Goal: Task Accomplishment & Management: Use online tool/utility

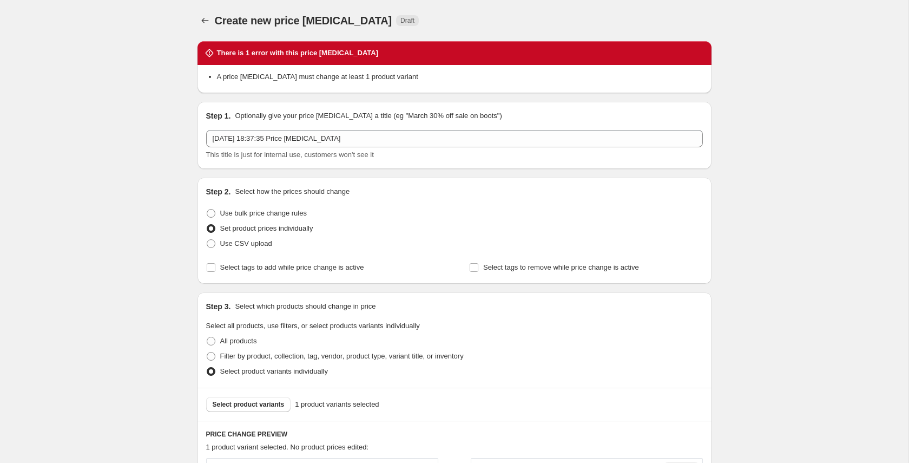
select select "1377337564"
click at [205, 23] on icon "Price change jobs" at bounding box center [205, 20] width 11 height 11
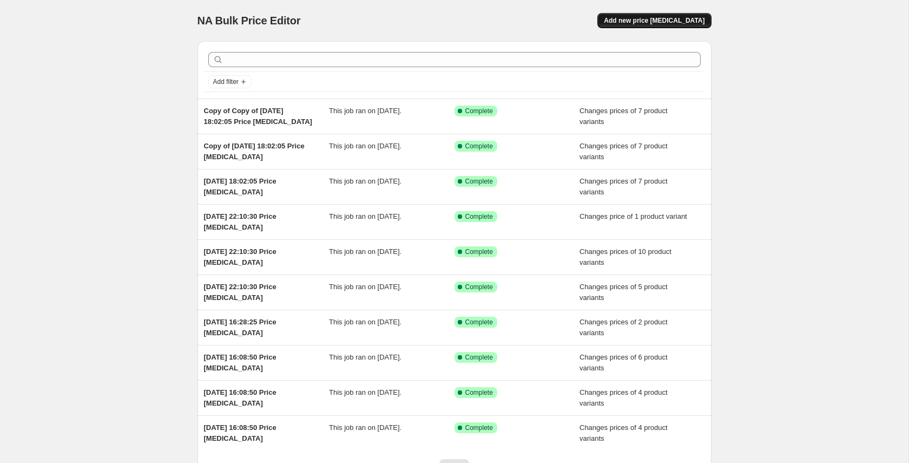
click at [677, 27] on button "Add new price [MEDICAL_DATA]" at bounding box center [655, 20] width 114 height 15
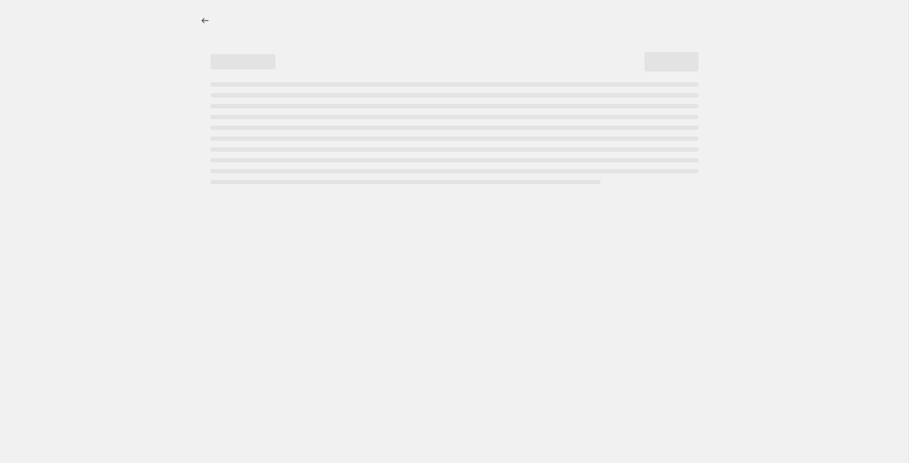
select select "percentage"
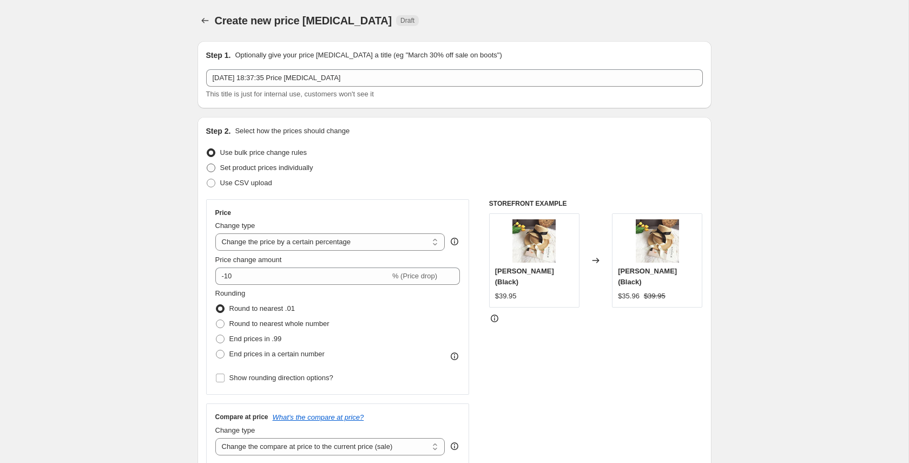
click at [253, 165] on span "Set product prices individually" at bounding box center [266, 167] width 93 height 8
click at [207, 164] on input "Set product prices individually" at bounding box center [207, 163] width 1 height 1
radio input "true"
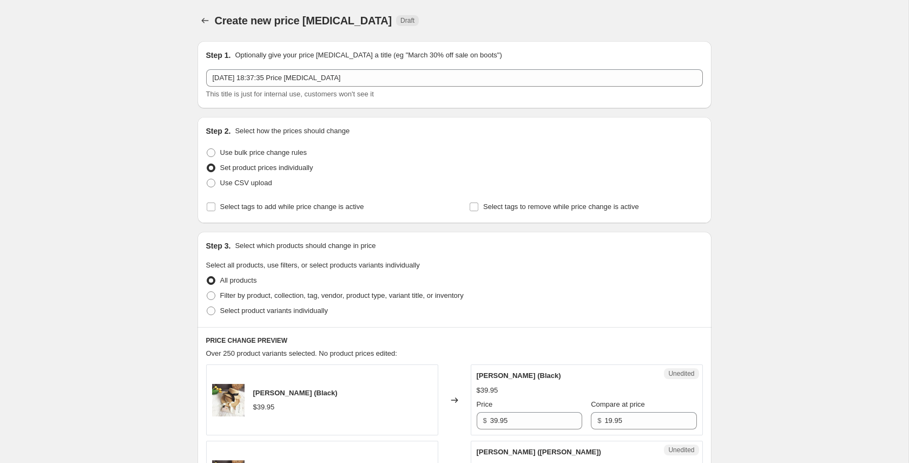
scroll to position [102, 0]
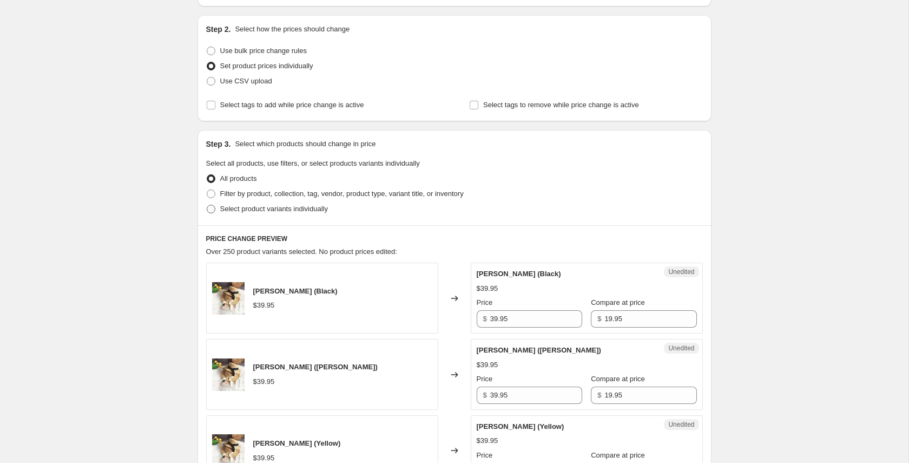
click at [240, 209] on span "Select product variants individually" at bounding box center [274, 209] width 108 height 8
click at [207, 205] on input "Select product variants individually" at bounding box center [207, 205] width 1 height 1
radio input "true"
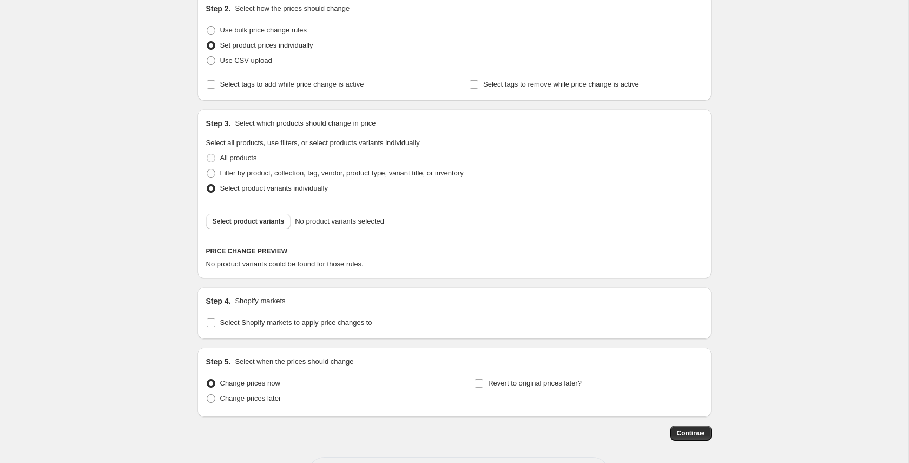
scroll to position [124, 0]
click at [269, 227] on div "Select product variants No product variants selected" at bounding box center [455, 218] width 514 height 33
click at [265, 224] on button "Select product variants" at bounding box center [248, 219] width 85 height 15
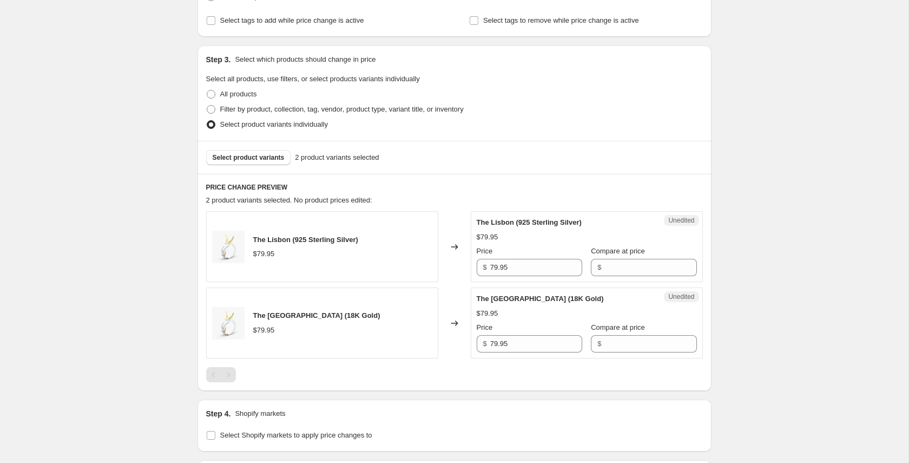
scroll to position [343, 0]
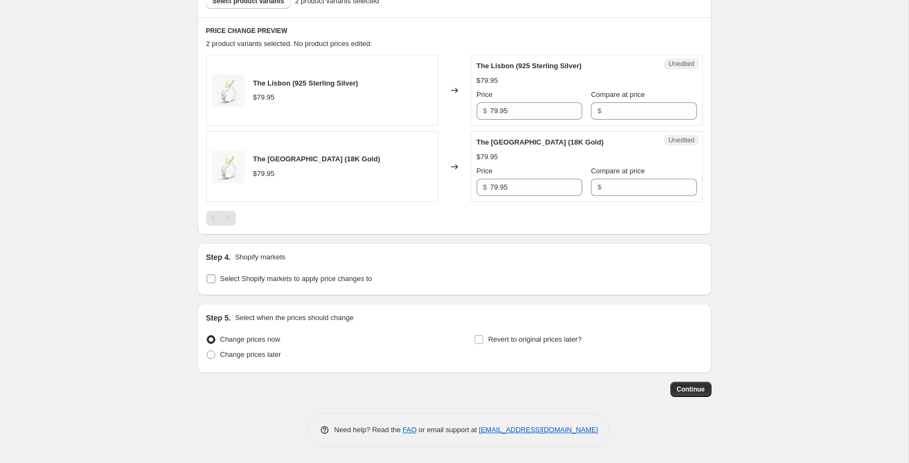
click at [213, 279] on input "Select Shopify markets to apply price changes to" at bounding box center [211, 278] width 9 height 9
checkbox input "true"
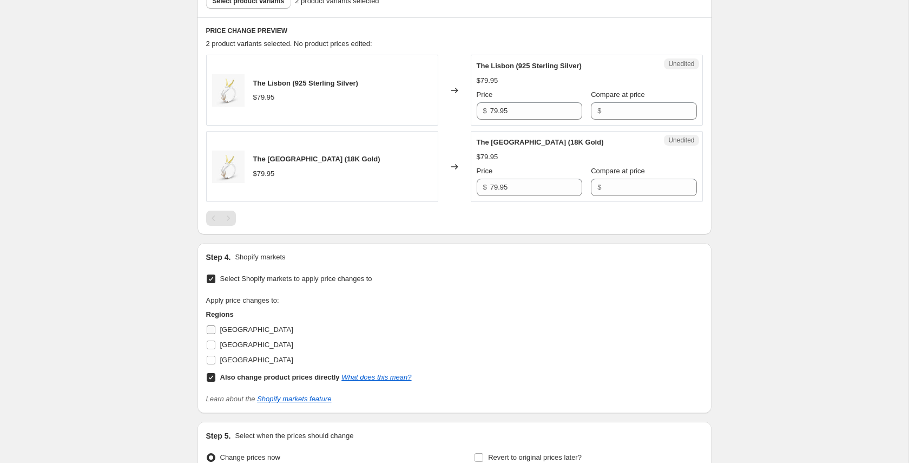
click at [212, 325] on input "[GEOGRAPHIC_DATA]" at bounding box center [211, 329] width 9 height 9
checkbox input "true"
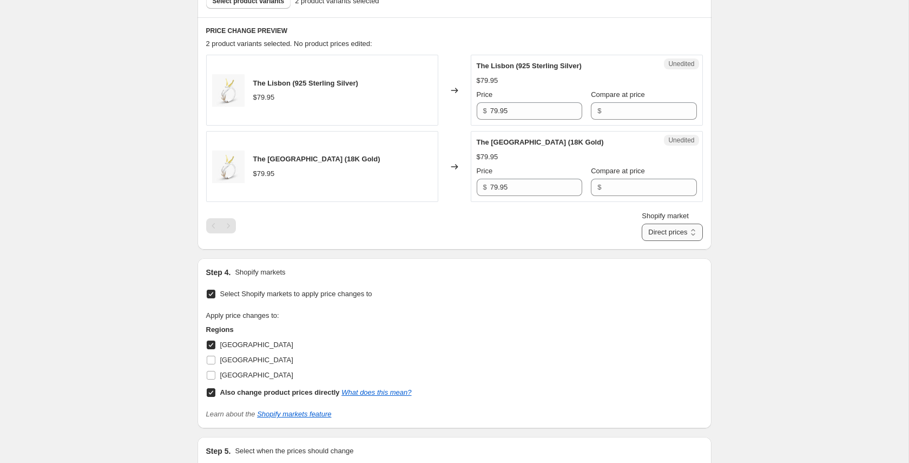
click at [681, 228] on select "Direct prices [GEOGRAPHIC_DATA]" at bounding box center [672, 232] width 61 height 17
select select "13689618652"
click at [652, 241] on select "Direct prices [GEOGRAPHIC_DATA]" at bounding box center [672, 232] width 61 height 17
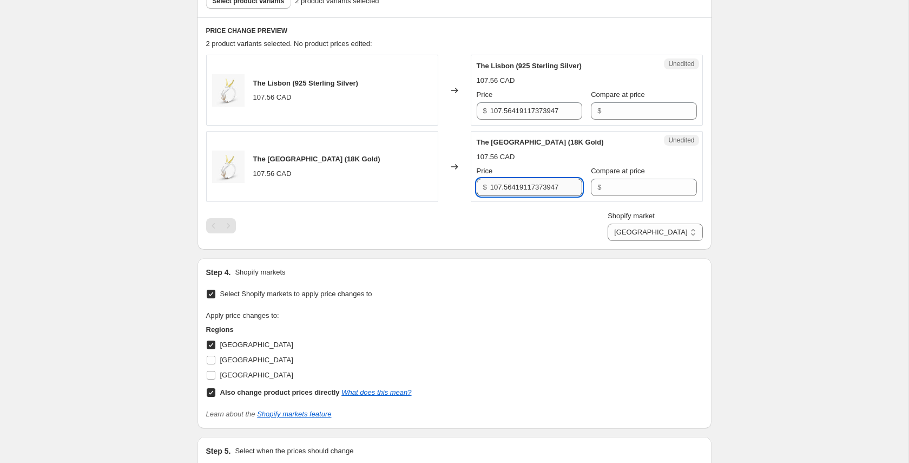
click at [520, 188] on input "107.56419117373947" at bounding box center [536, 187] width 92 height 17
type input "119.95"
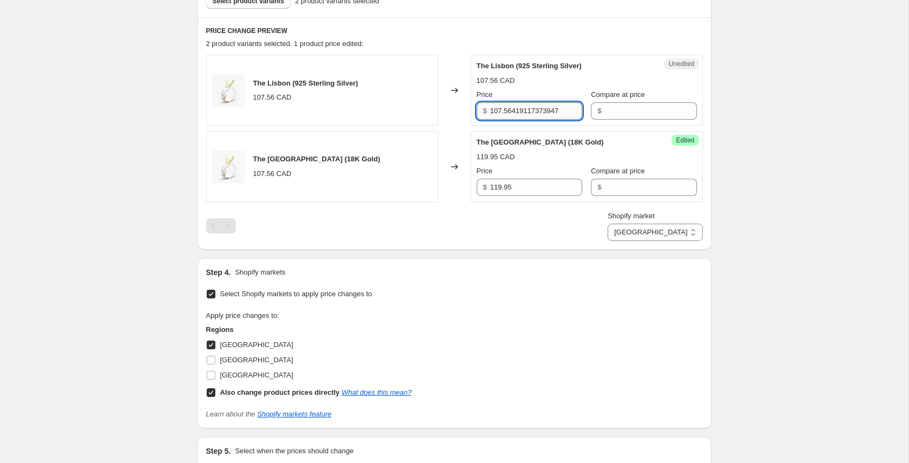
click at [534, 114] on input "107.56419117373947" at bounding box center [536, 110] width 92 height 17
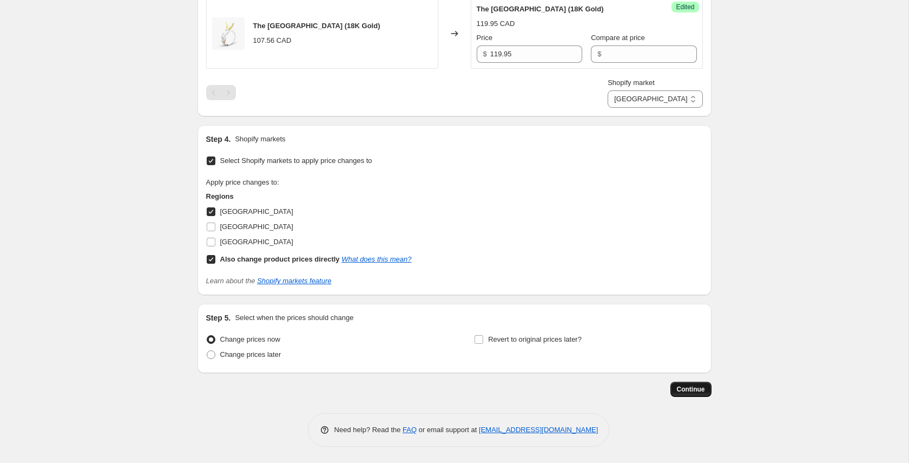
type input "119.95"
click at [695, 388] on span "Continue" at bounding box center [691, 389] width 28 height 9
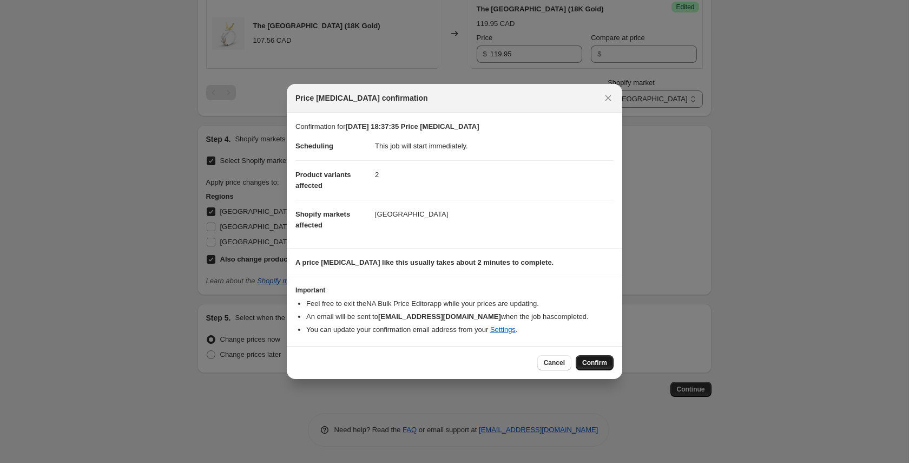
click at [592, 361] on span "Confirm" at bounding box center [594, 362] width 25 height 9
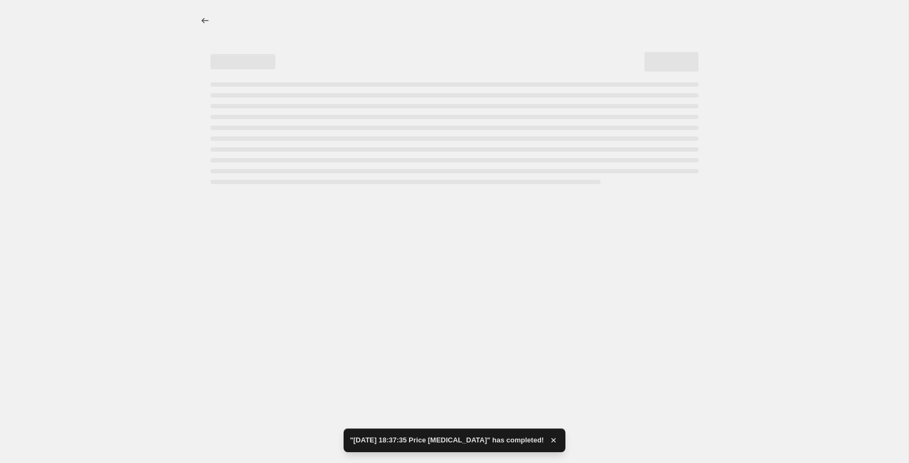
select select "13689618652"
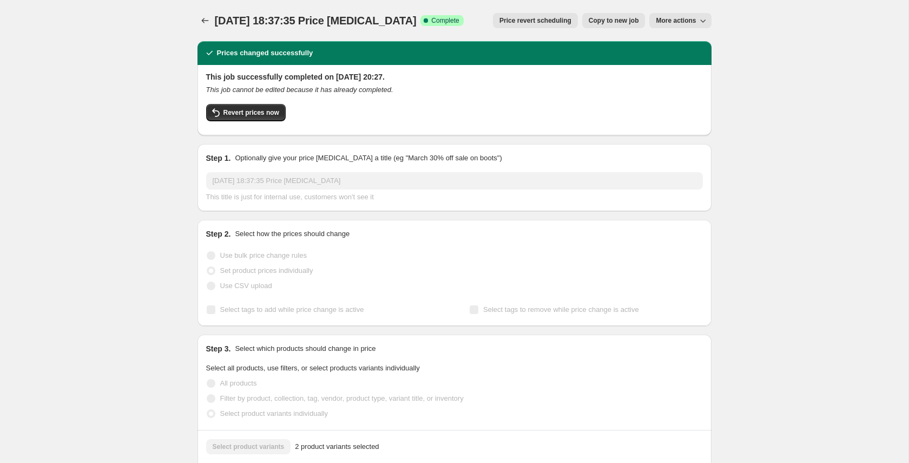
click at [617, 22] on span "Copy to new job" at bounding box center [614, 20] width 50 height 9
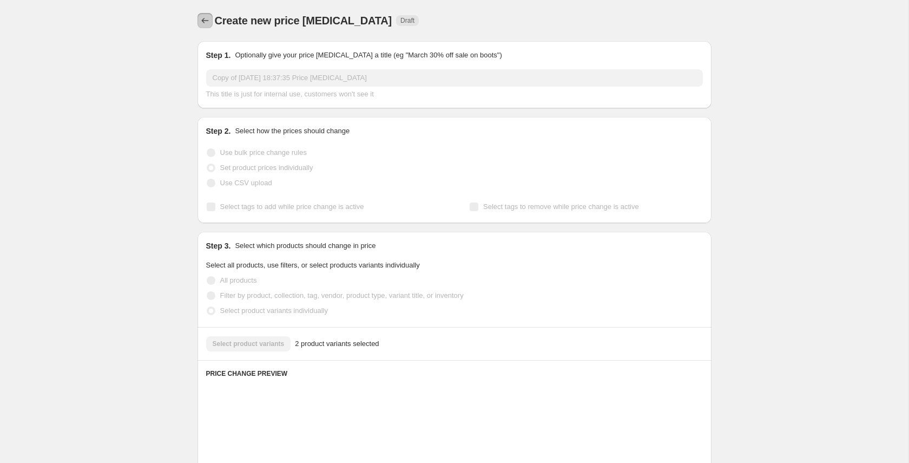
click at [205, 25] on icon "Price change jobs" at bounding box center [205, 20] width 11 height 11
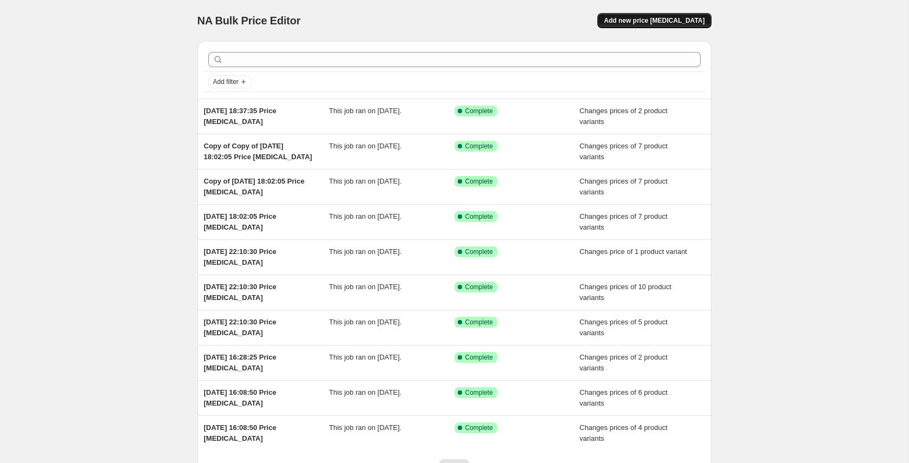
click at [637, 20] on span "Add new price [MEDICAL_DATA]" at bounding box center [654, 20] width 101 height 9
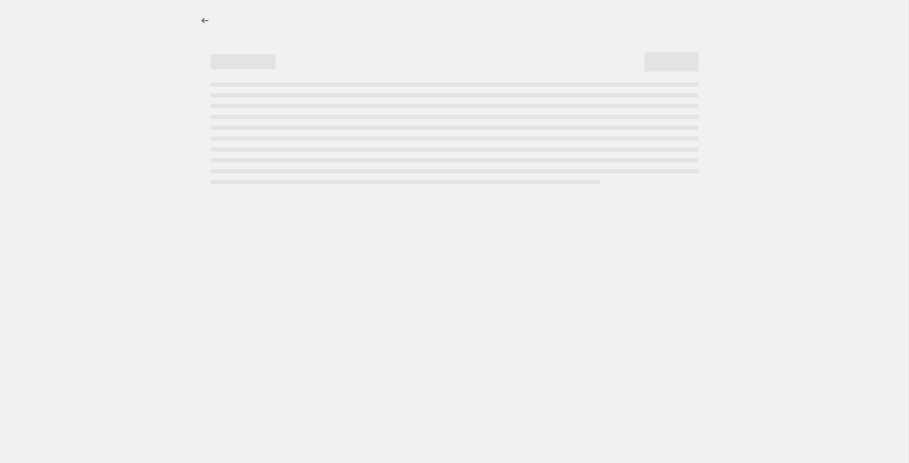
select select "percentage"
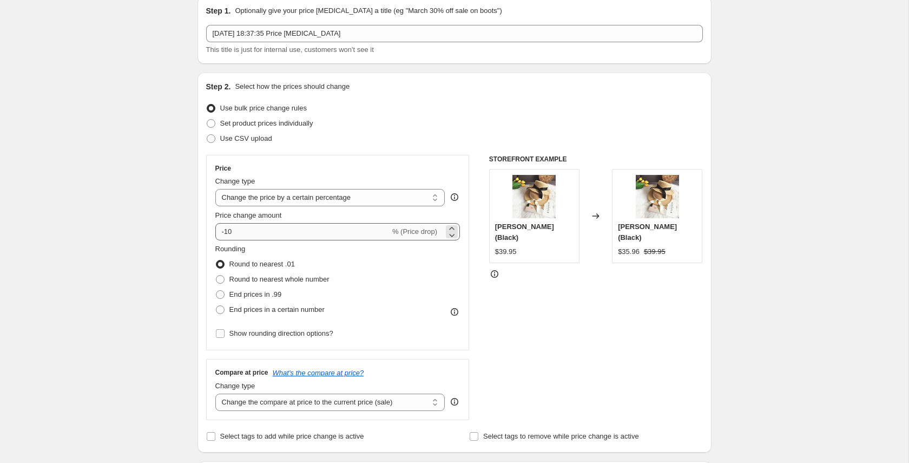
scroll to position [51, 0]
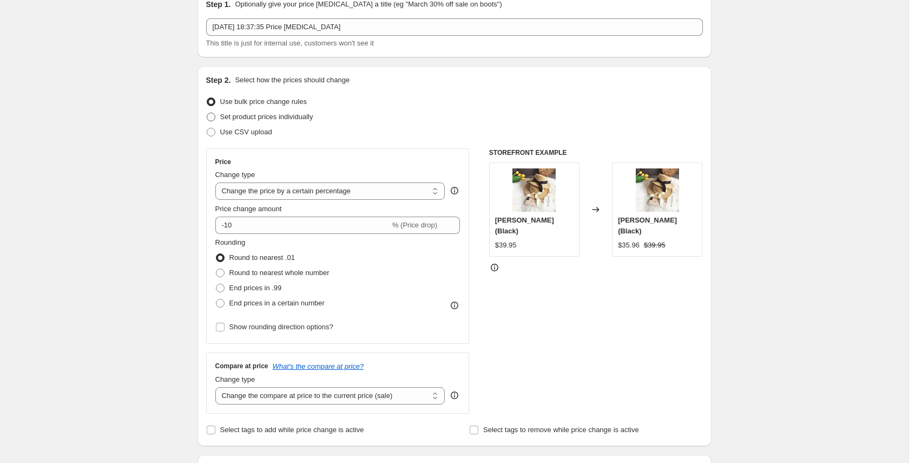
click at [243, 118] on span "Set product prices individually" at bounding box center [266, 117] width 93 height 8
click at [207, 113] on input "Set product prices individually" at bounding box center [207, 113] width 1 height 1
radio input "true"
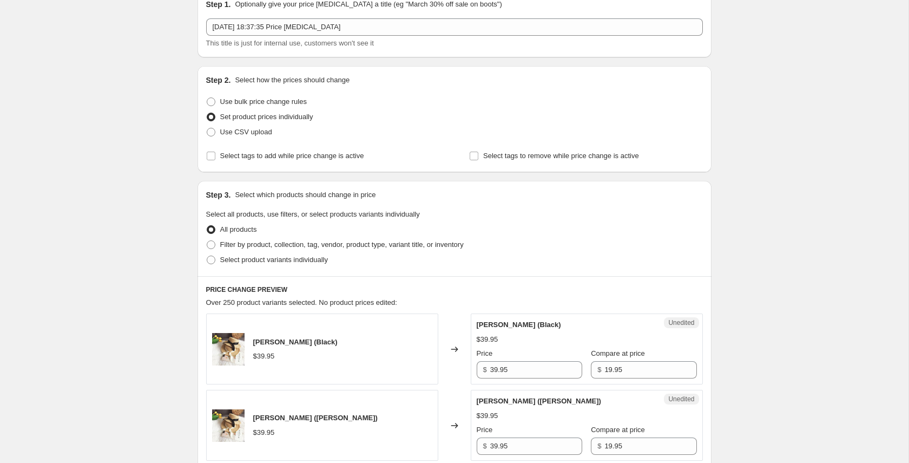
scroll to position [71, 0]
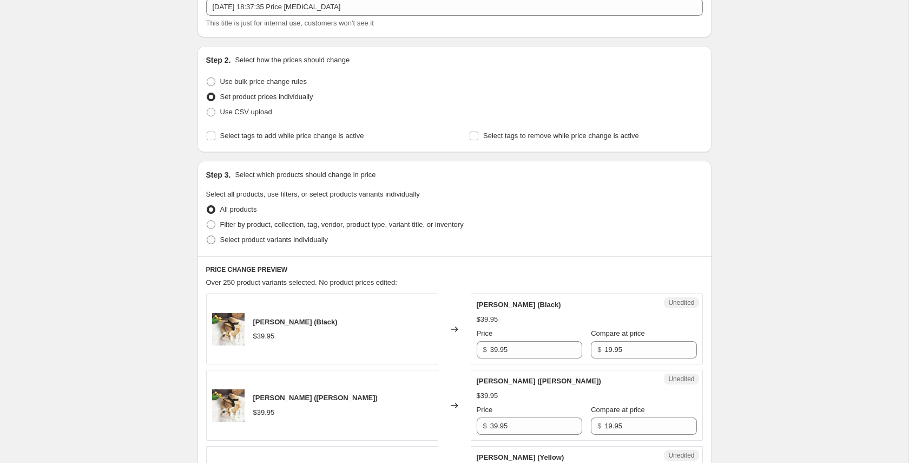
click at [263, 240] on span "Select product variants individually" at bounding box center [274, 239] width 108 height 8
click at [207, 236] on input "Select product variants individually" at bounding box center [207, 235] width 1 height 1
radio input "true"
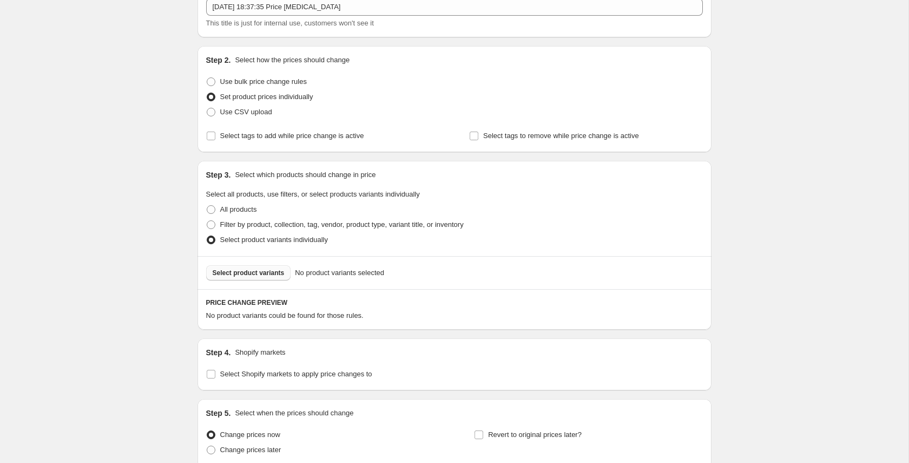
click at [259, 268] on button "Select product variants" at bounding box center [248, 272] width 85 height 15
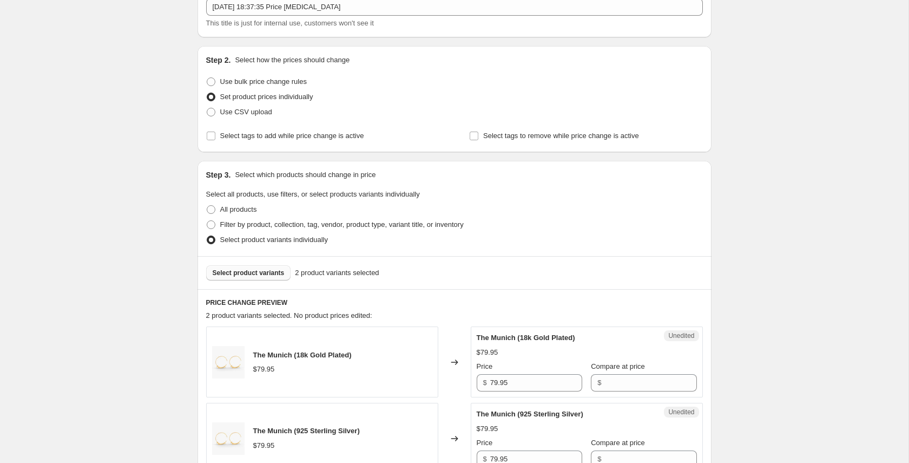
click at [246, 280] on button "Select product variants" at bounding box center [248, 272] width 85 height 15
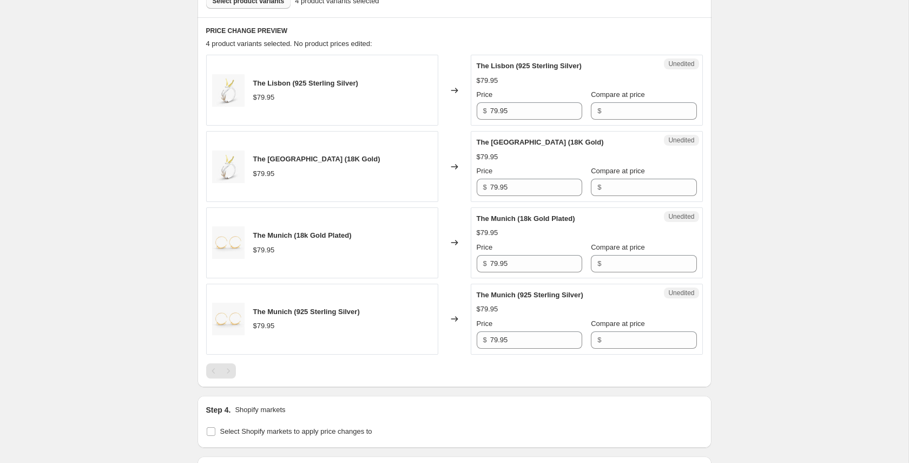
scroll to position [355, 0]
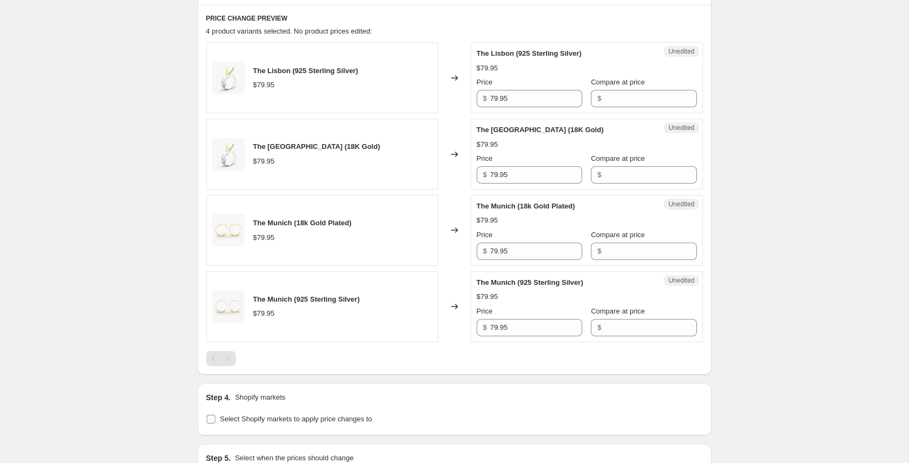
click at [213, 418] on input "Select Shopify markets to apply price changes to" at bounding box center [211, 419] width 9 height 9
checkbox input "true"
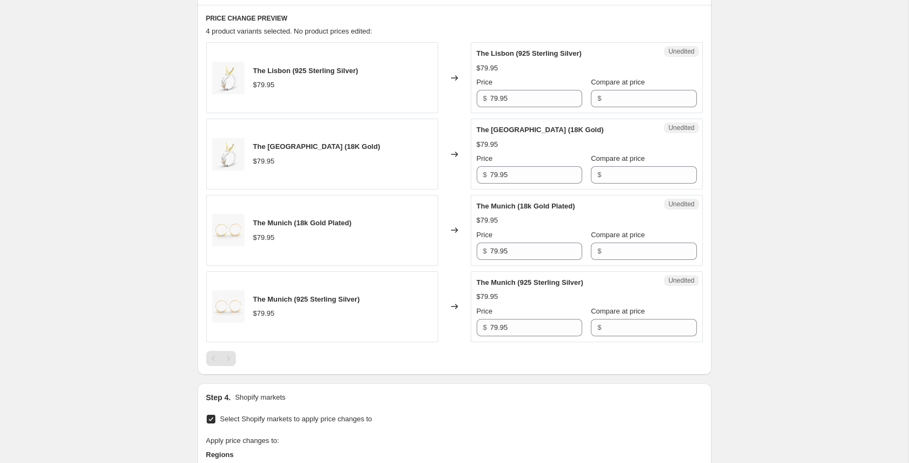
scroll to position [488, 0]
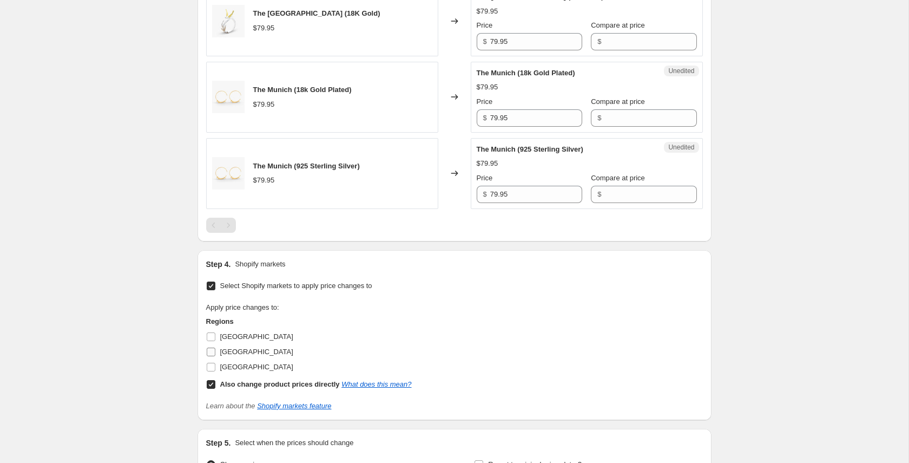
click at [235, 351] on span "[GEOGRAPHIC_DATA]" at bounding box center [256, 351] width 73 height 8
click at [215, 351] on input "[GEOGRAPHIC_DATA]" at bounding box center [211, 351] width 9 height 9
checkbox input "true"
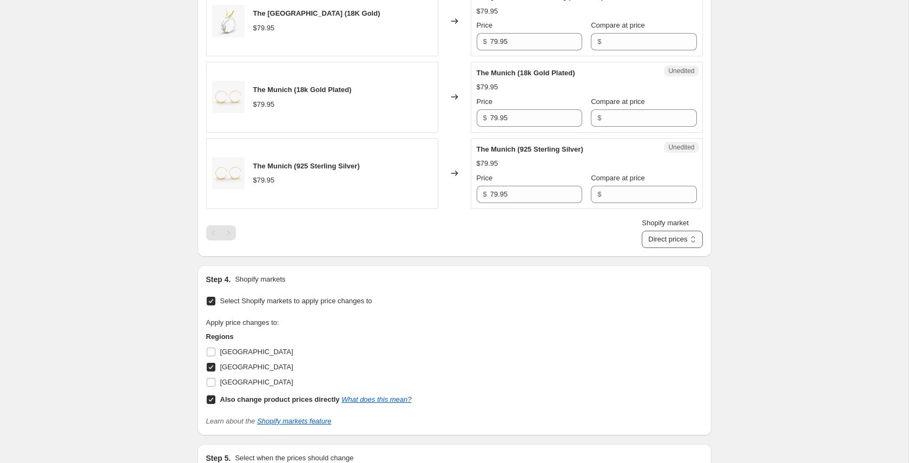
click at [681, 237] on select "Direct prices [GEOGRAPHIC_DATA]" at bounding box center [672, 239] width 61 height 17
select select "13713080540"
click at [642, 248] on select "Direct prices [GEOGRAPHIC_DATA]" at bounding box center [672, 239] width 61 height 17
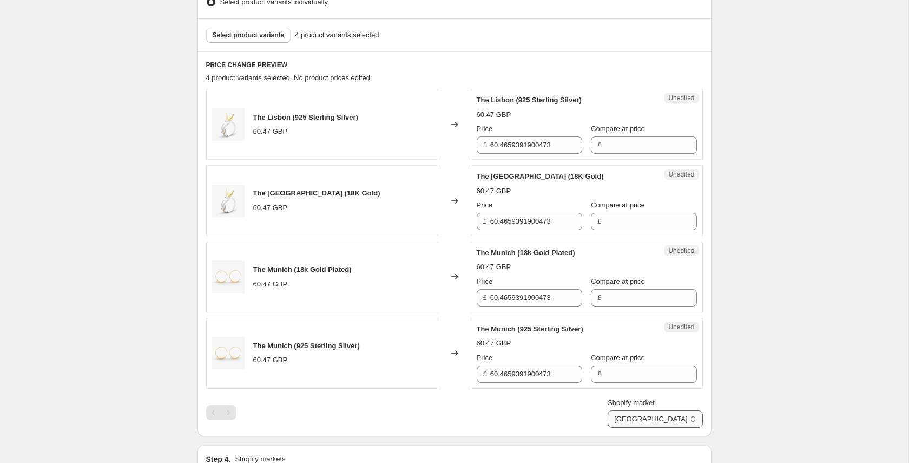
scroll to position [267, 0]
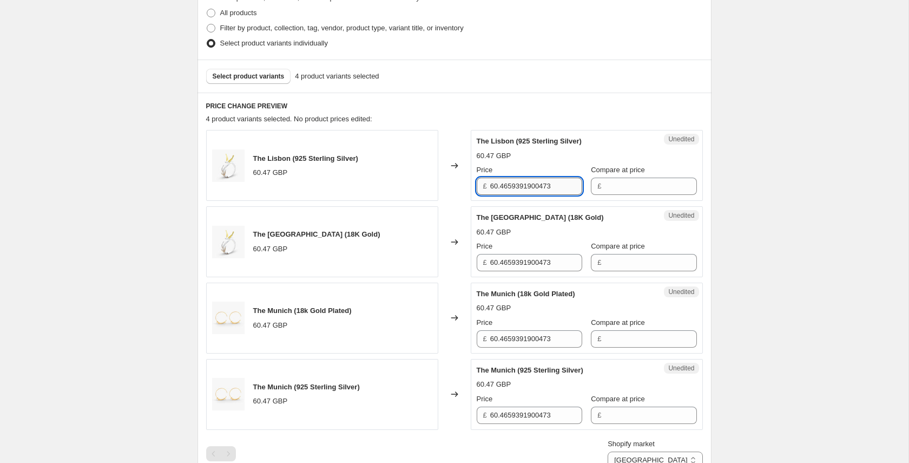
click at [503, 181] on input "60.4659391900473" at bounding box center [536, 186] width 92 height 17
type input "49.95"
click at [507, 261] on input "60.4659391900473" at bounding box center [536, 262] width 92 height 17
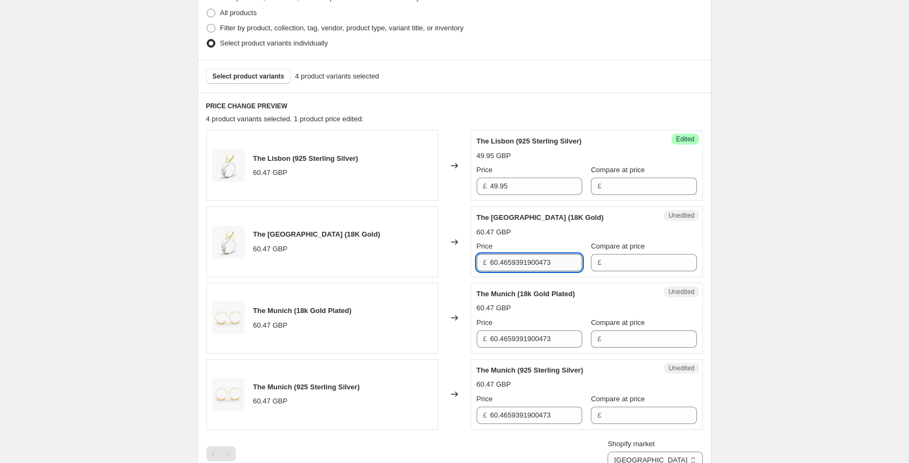
click at [507, 261] on input "60.4659391900473" at bounding box center [536, 262] width 92 height 17
type input "49.95"
click at [517, 332] on input "60.4659391900473" at bounding box center [536, 338] width 92 height 17
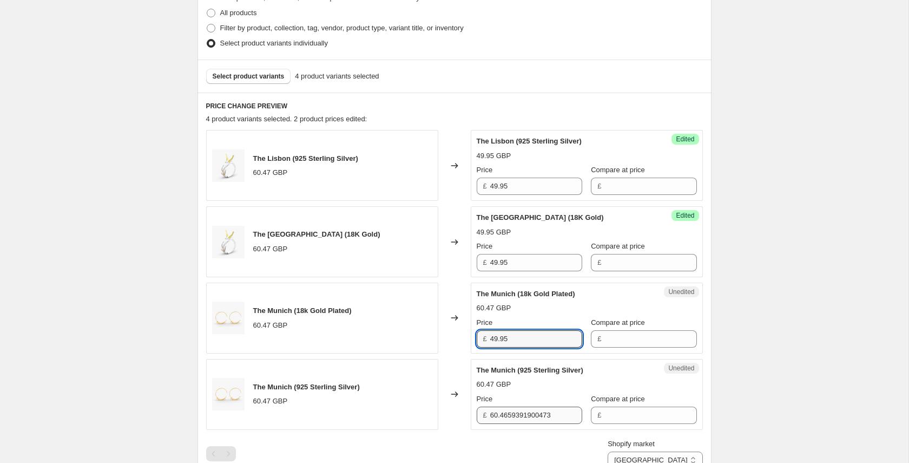
type input "49.95"
click at [510, 412] on input "60.4659391900473" at bounding box center [536, 414] width 92 height 17
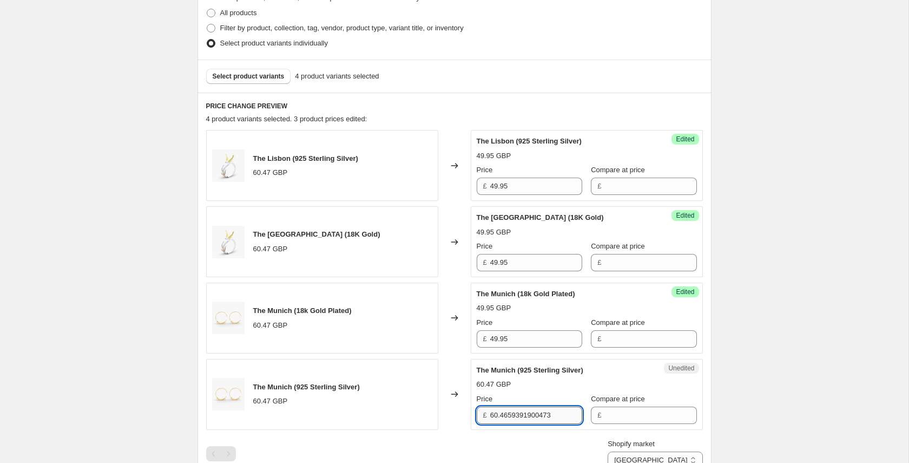
click at [510, 412] on input "60.4659391900473" at bounding box center [536, 414] width 92 height 17
type input "49.95"
click at [737, 384] on div "Create new price [MEDICAL_DATA]. This page is ready Create new price [MEDICAL_D…" at bounding box center [454, 278] width 909 height 1091
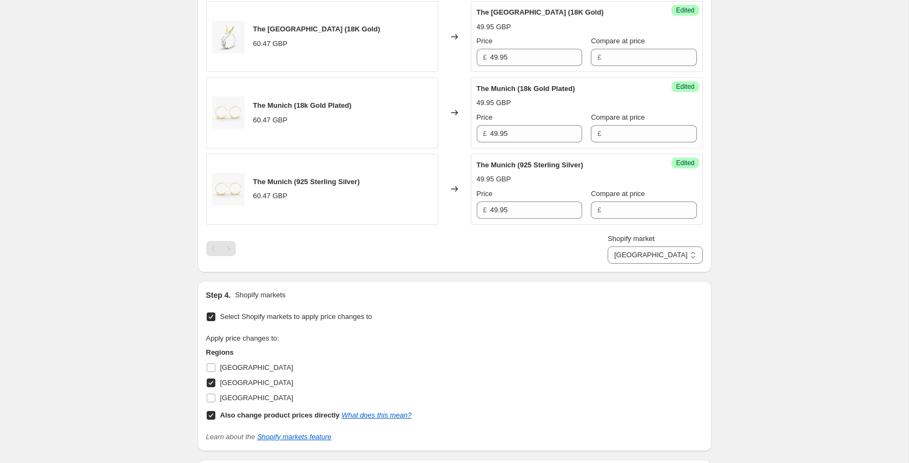
scroll to position [628, 0]
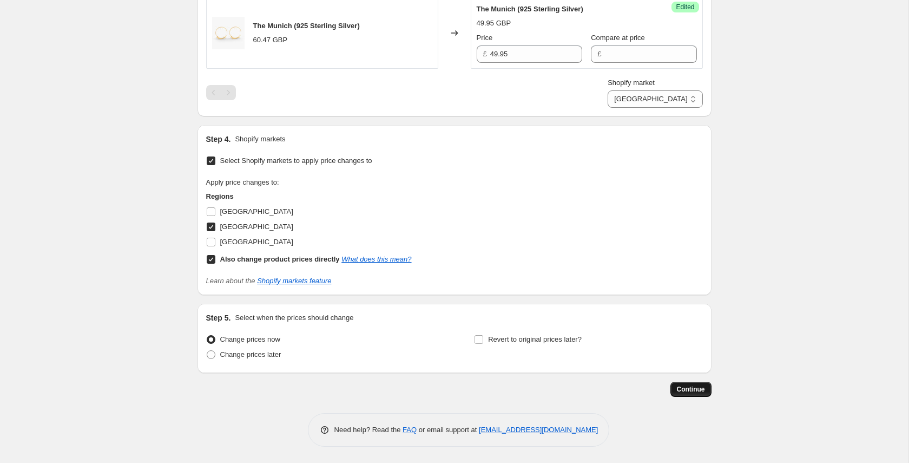
click at [699, 393] on button "Continue" at bounding box center [691, 389] width 41 height 15
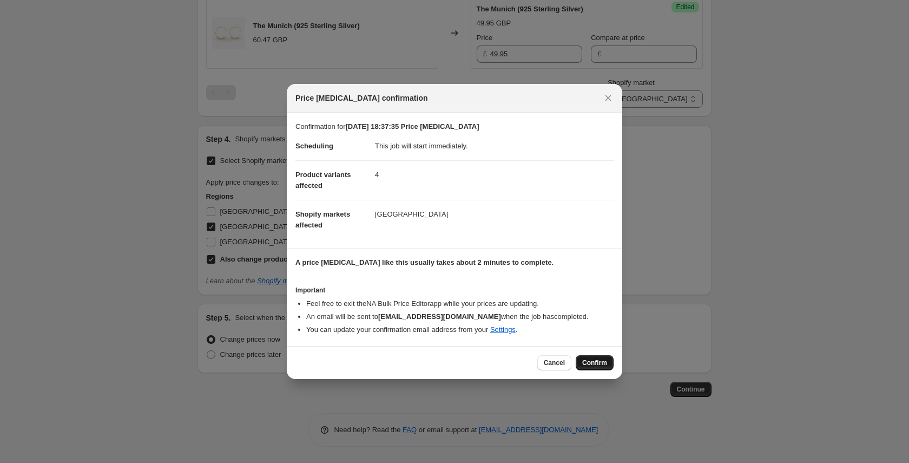
click at [605, 367] on button "Confirm" at bounding box center [595, 362] width 38 height 15
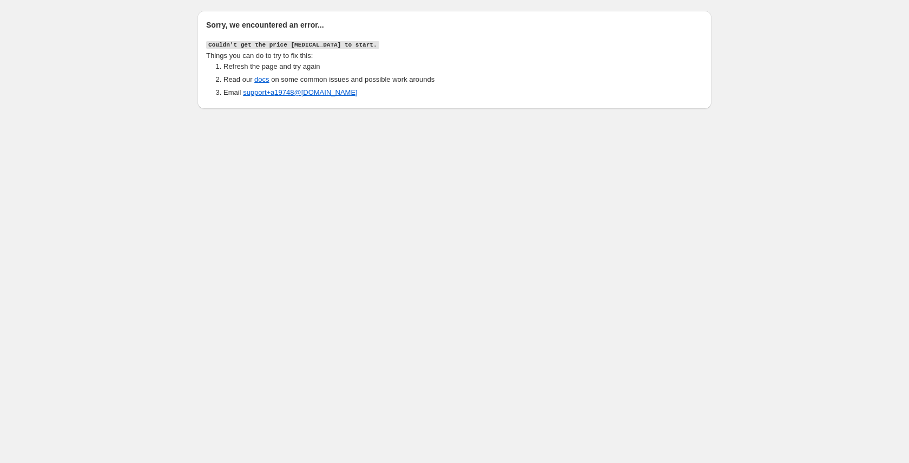
click at [68, 112] on div "Sorry, we encountered an error... Couldn't get the price [MEDICAL_DATA] to star…" at bounding box center [454, 56] width 909 height 113
click at [33, 275] on body "Sorry, we encountered an error... Couldn't get the price [MEDICAL_DATA] to star…" at bounding box center [454, 231] width 909 height 463
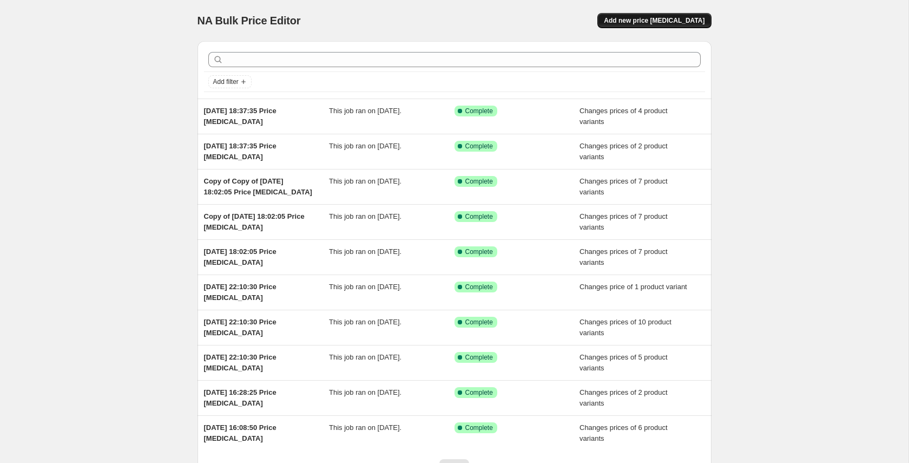
click at [650, 23] on span "Add new price [MEDICAL_DATA]" at bounding box center [654, 20] width 101 height 9
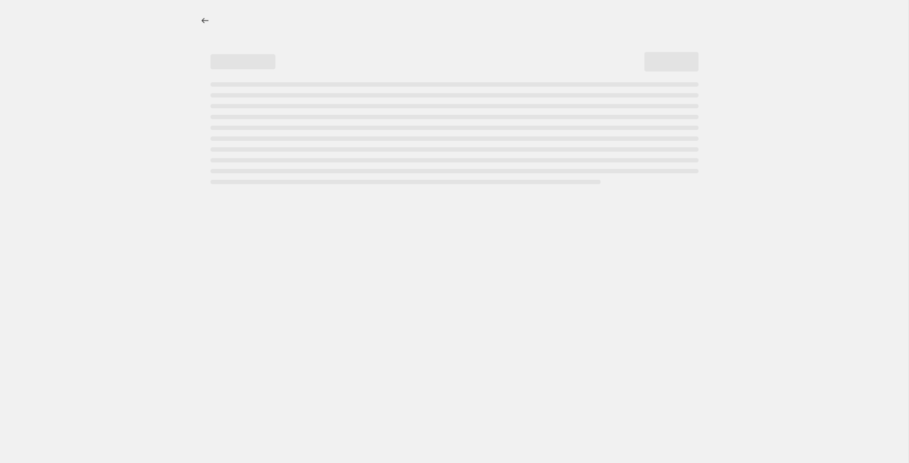
select select "percentage"
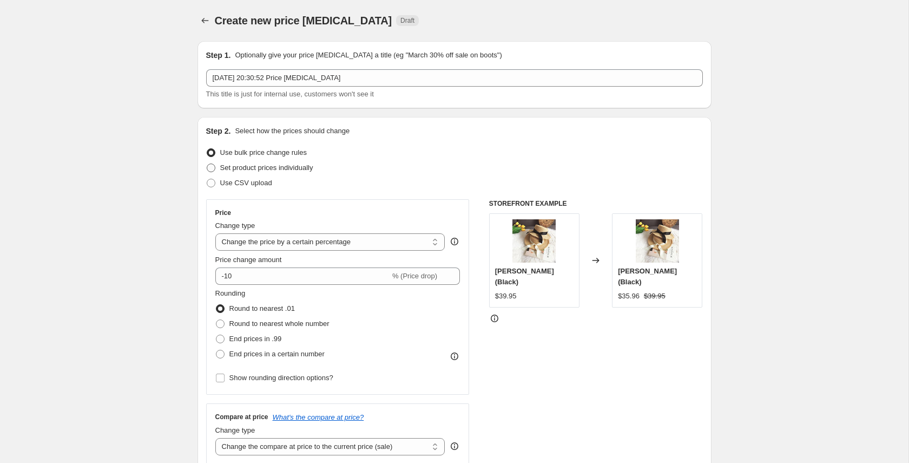
click at [237, 168] on span "Set product prices individually" at bounding box center [266, 167] width 93 height 8
click at [207, 164] on input "Set product prices individually" at bounding box center [207, 163] width 1 height 1
radio input "true"
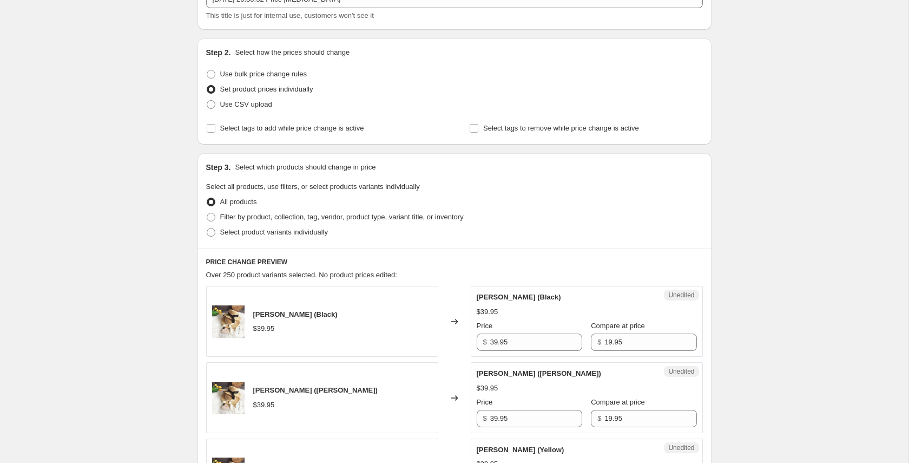
scroll to position [80, 0]
click at [242, 228] on span "Select product variants individually" at bounding box center [274, 231] width 108 height 8
click at [207, 227] on input "Select product variants individually" at bounding box center [207, 227] width 1 height 1
radio input "true"
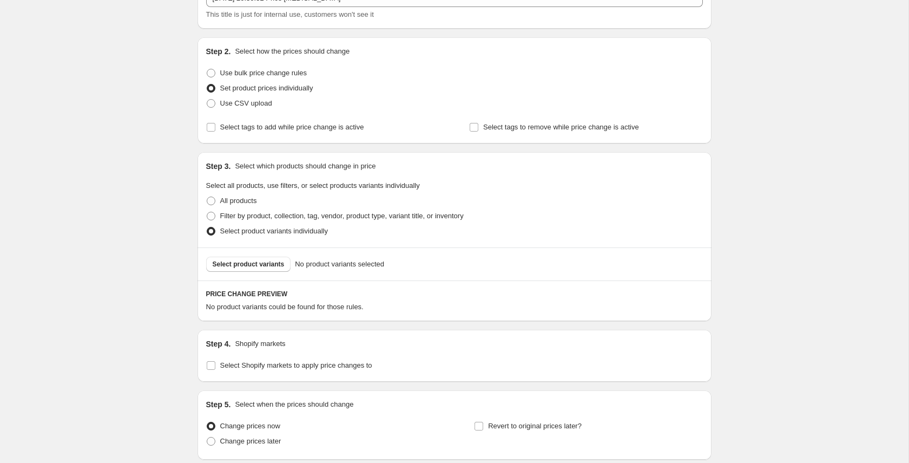
scroll to position [132, 0]
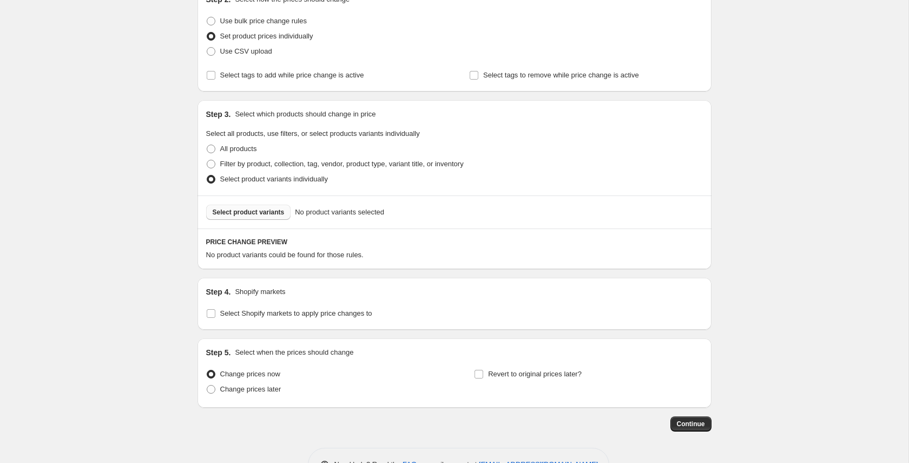
click at [254, 207] on button "Select product variants" at bounding box center [248, 212] width 85 height 15
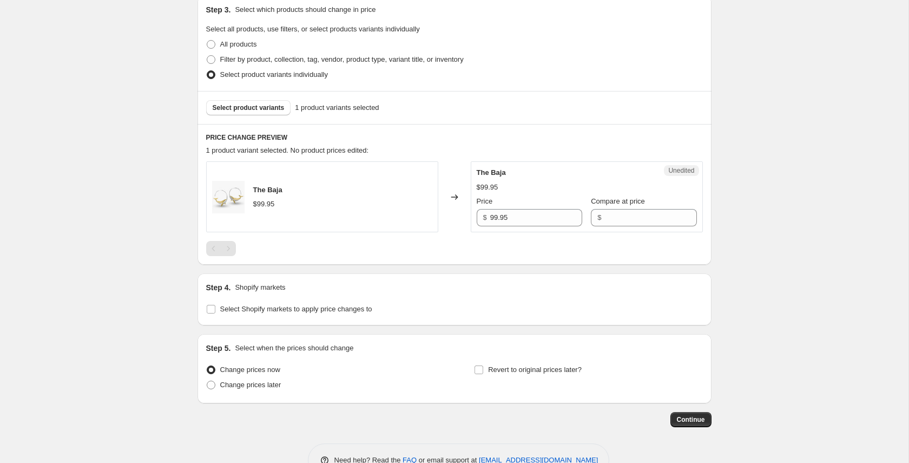
scroll to position [238, 0]
click at [494, 214] on input "99.95" at bounding box center [536, 215] width 92 height 17
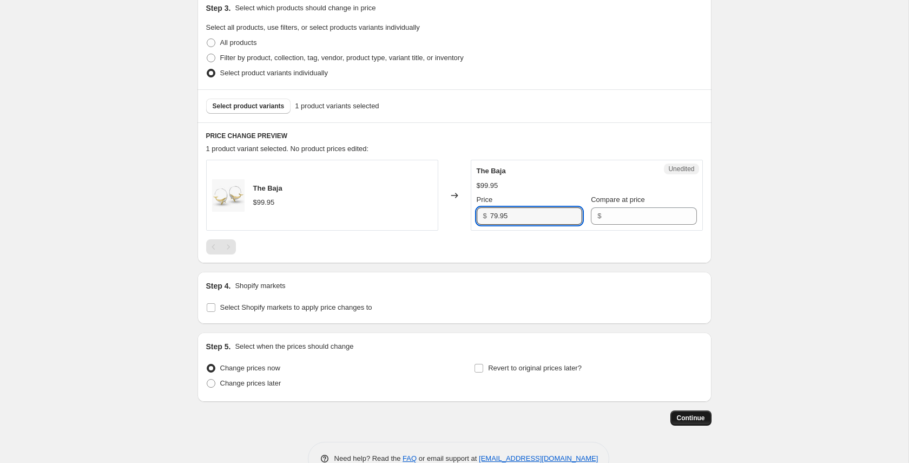
type input "79.95"
click at [696, 417] on span "Continue" at bounding box center [691, 418] width 28 height 9
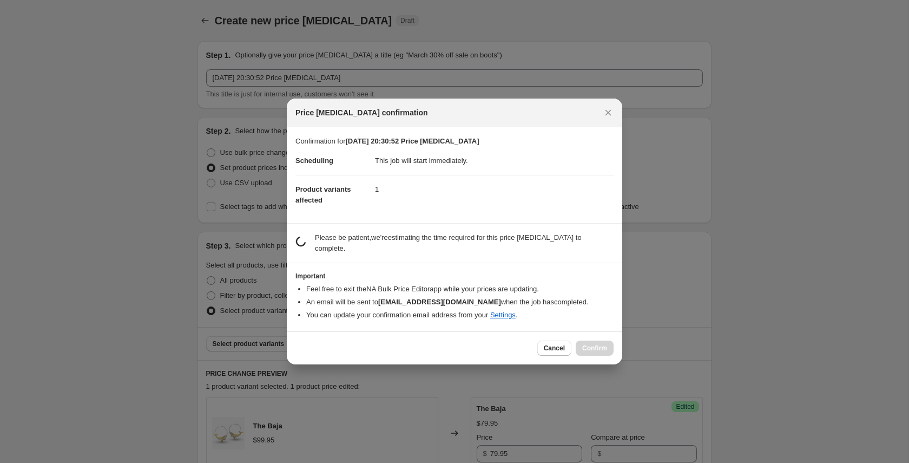
scroll to position [0, 0]
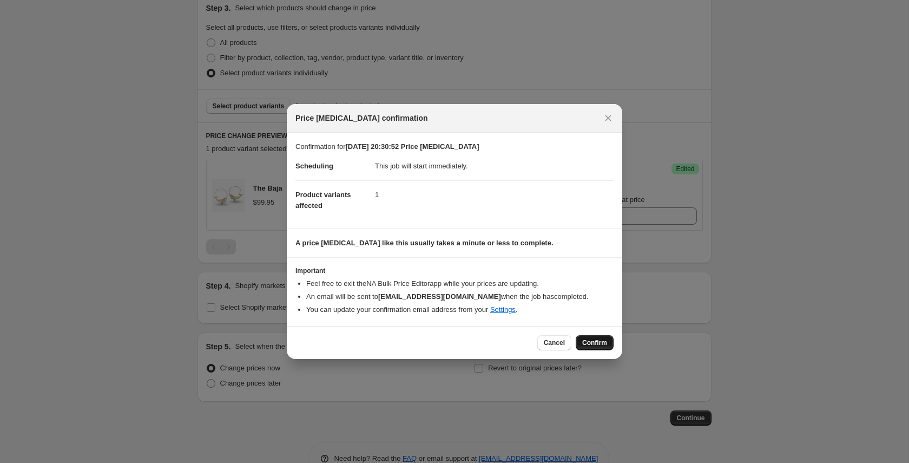
click at [606, 350] on button "Confirm" at bounding box center [595, 342] width 38 height 15
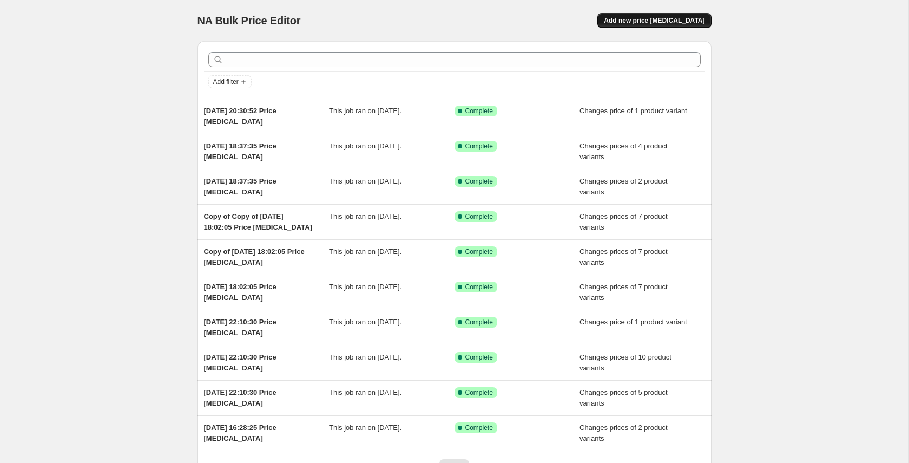
click at [690, 22] on span "Add new price [MEDICAL_DATA]" at bounding box center [654, 20] width 101 height 9
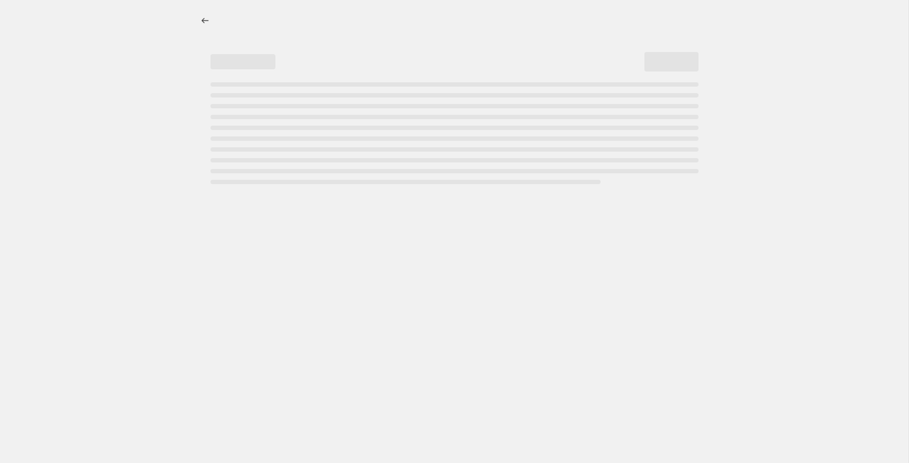
select select "percentage"
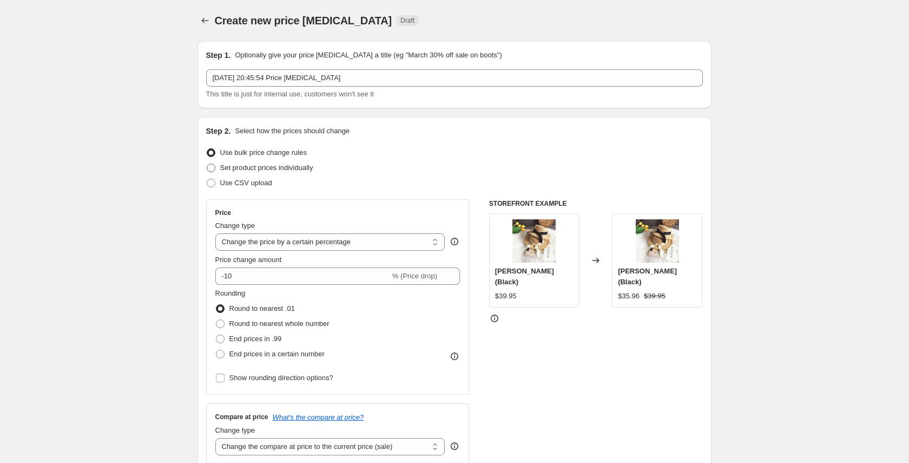
click at [256, 170] on span "Set product prices individually" at bounding box center [266, 167] width 93 height 8
click at [207, 164] on input "Set product prices individually" at bounding box center [207, 163] width 1 height 1
radio input "true"
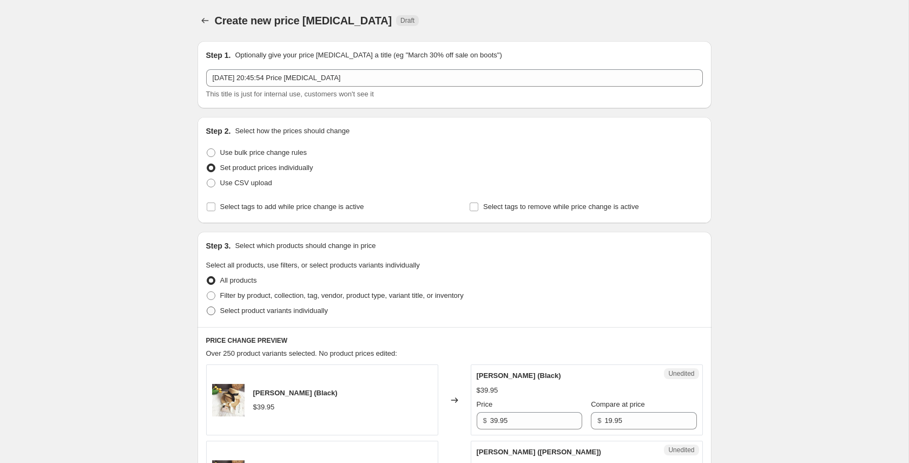
click at [276, 312] on span "Select product variants individually" at bounding box center [274, 310] width 108 height 8
click at [207, 307] on input "Select product variants individually" at bounding box center [207, 306] width 1 height 1
radio input "true"
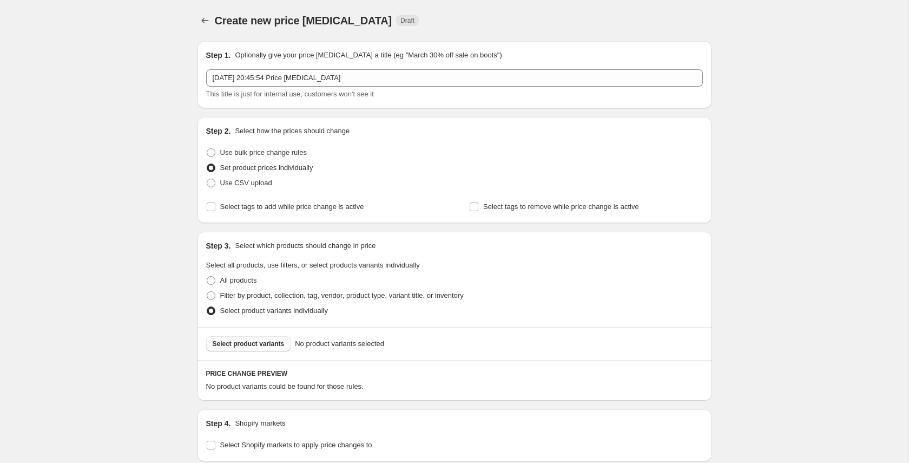
click at [264, 344] on span "Select product variants" at bounding box center [249, 343] width 72 height 9
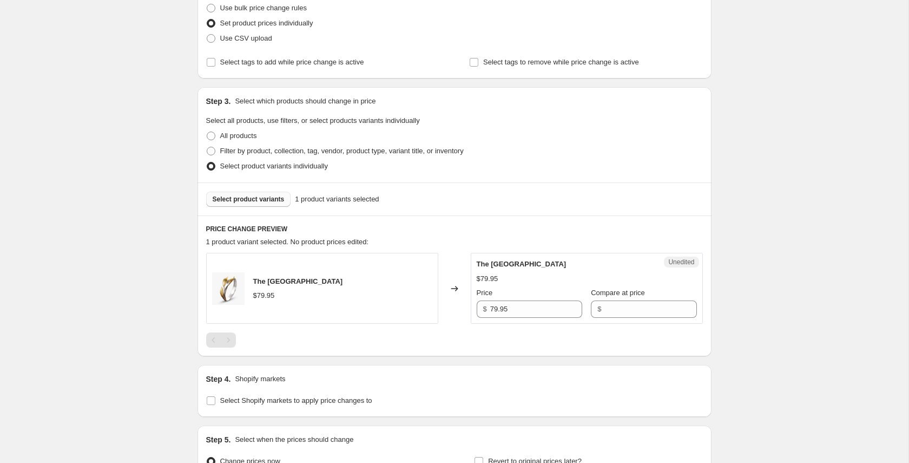
scroll to position [266, 0]
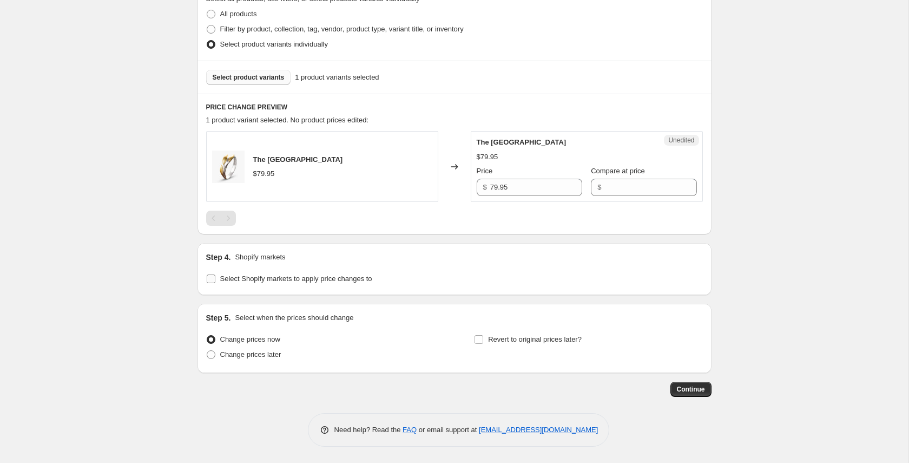
click at [213, 281] on input "Select Shopify markets to apply price changes to" at bounding box center [211, 278] width 9 height 9
checkbox input "true"
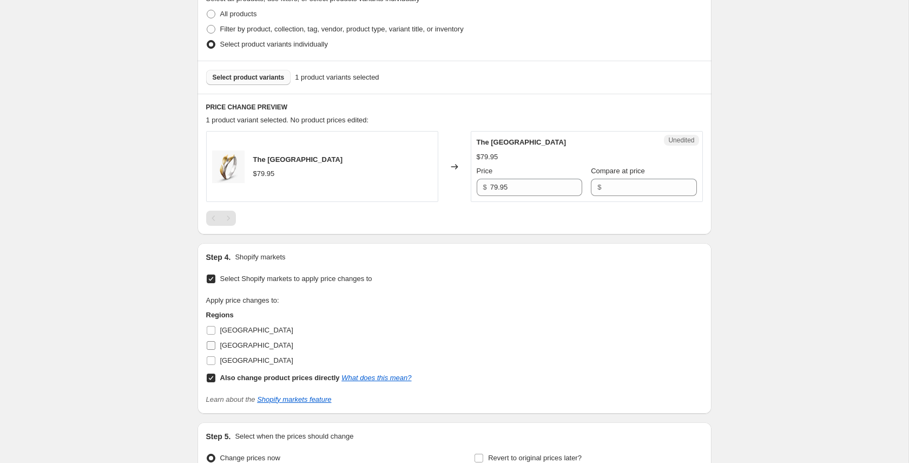
click at [222, 344] on span "[GEOGRAPHIC_DATA]" at bounding box center [256, 345] width 73 height 8
click at [215, 344] on input "[GEOGRAPHIC_DATA]" at bounding box center [211, 345] width 9 height 9
checkbox input "true"
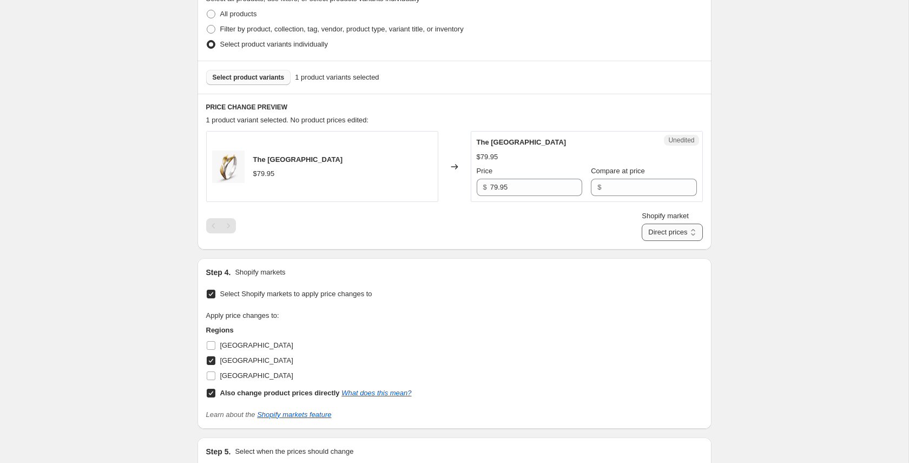
click at [667, 231] on select "Direct prices [GEOGRAPHIC_DATA]" at bounding box center [672, 232] width 61 height 17
select select "13713080540"
click at [642, 241] on select "Direct prices [GEOGRAPHIC_DATA]" at bounding box center [672, 232] width 61 height 17
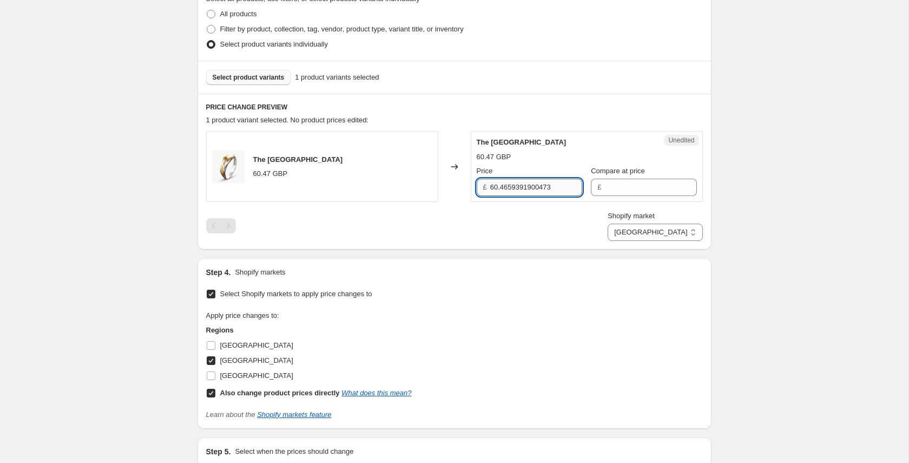
click at [504, 182] on input "60.4659391900473" at bounding box center [536, 187] width 92 height 17
type input "49.95"
click at [816, 266] on div "Create new price change job. This page is ready Create new price change job Dra…" at bounding box center [454, 165] width 909 height 863
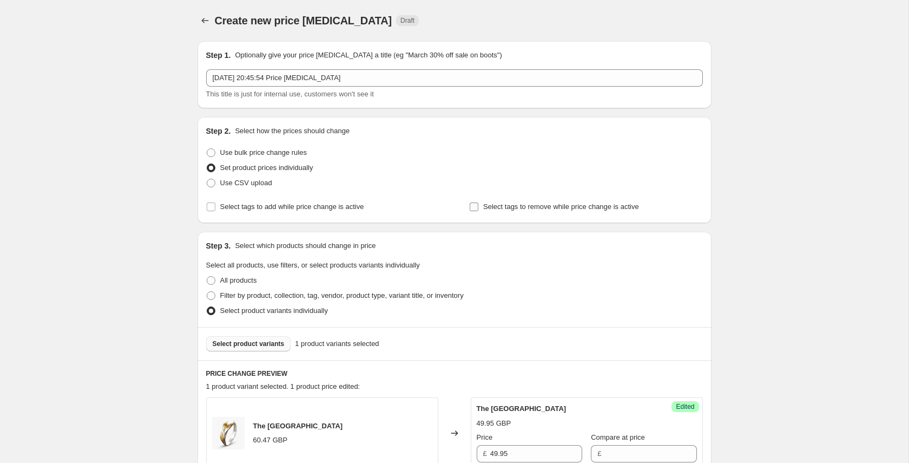
scroll to position [400, 0]
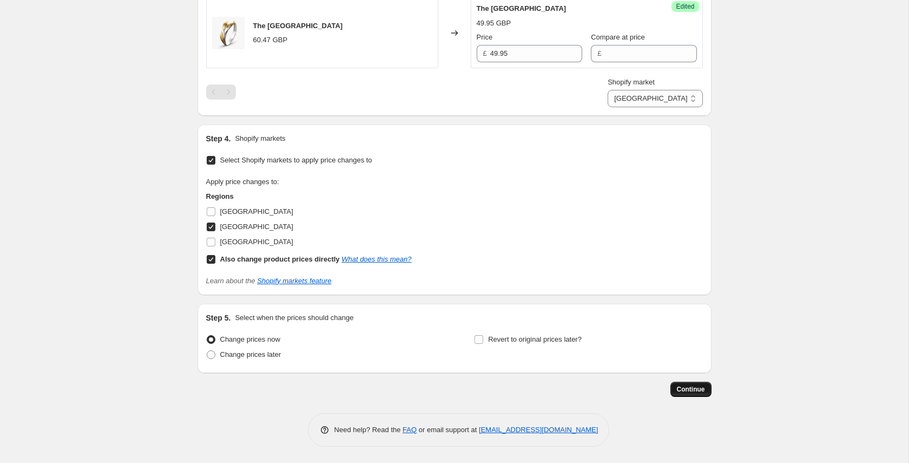
click at [693, 388] on span "Continue" at bounding box center [691, 389] width 28 height 9
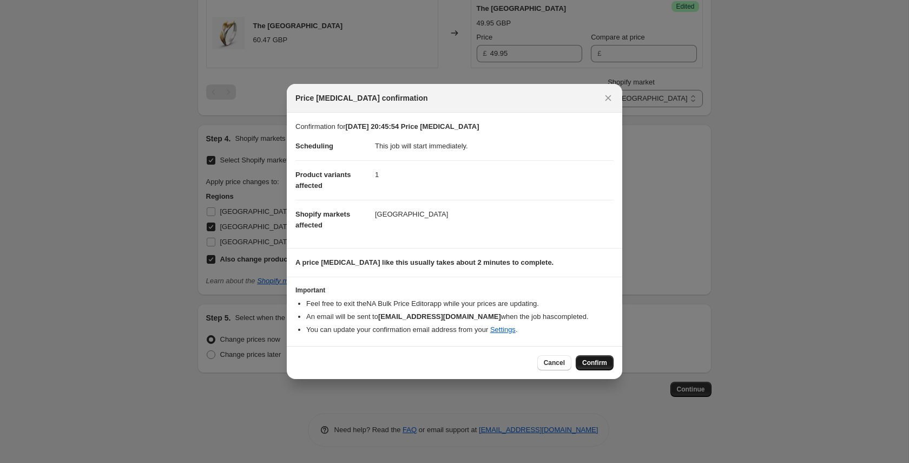
click at [586, 363] on span "Confirm" at bounding box center [594, 362] width 25 height 9
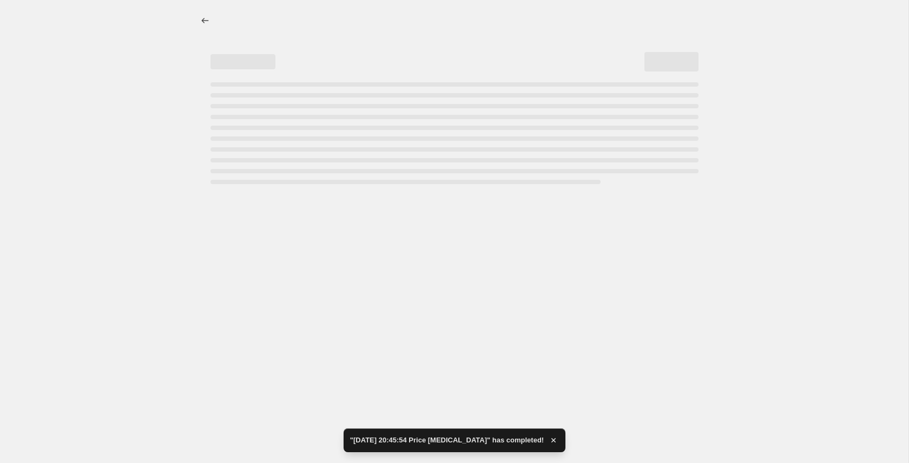
select select "13713080540"
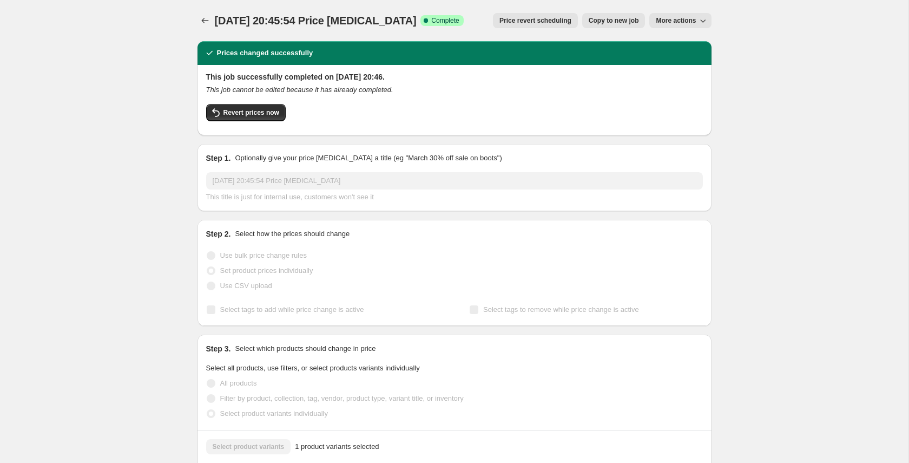
click at [619, 19] on span "Copy to new job" at bounding box center [614, 20] width 50 height 9
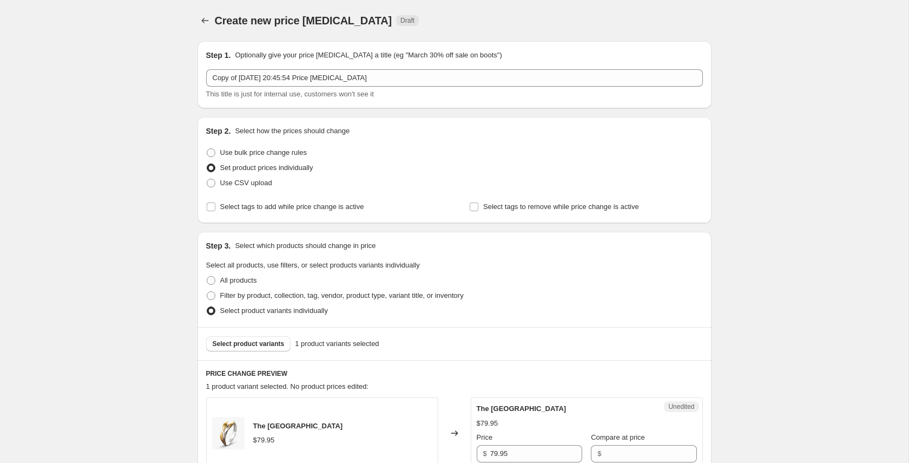
scroll to position [113, 0]
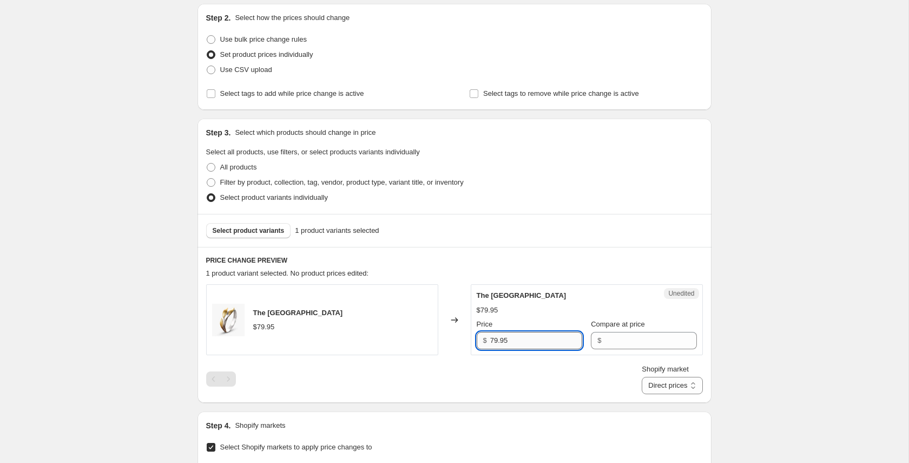
click at [511, 341] on input "79.95" at bounding box center [536, 340] width 92 height 17
type input "119.95"
click at [742, 304] on div "Create new price change job. This page is ready Create new price change job Dra…" at bounding box center [454, 318] width 909 height 863
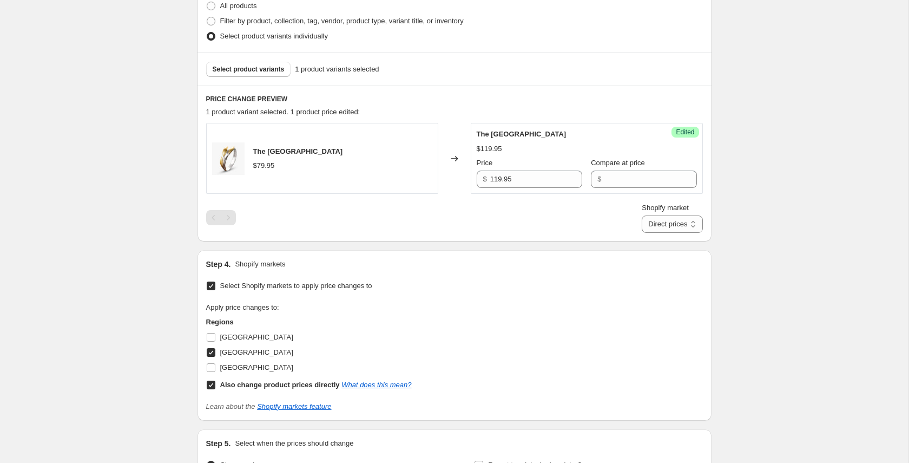
scroll to position [400, 0]
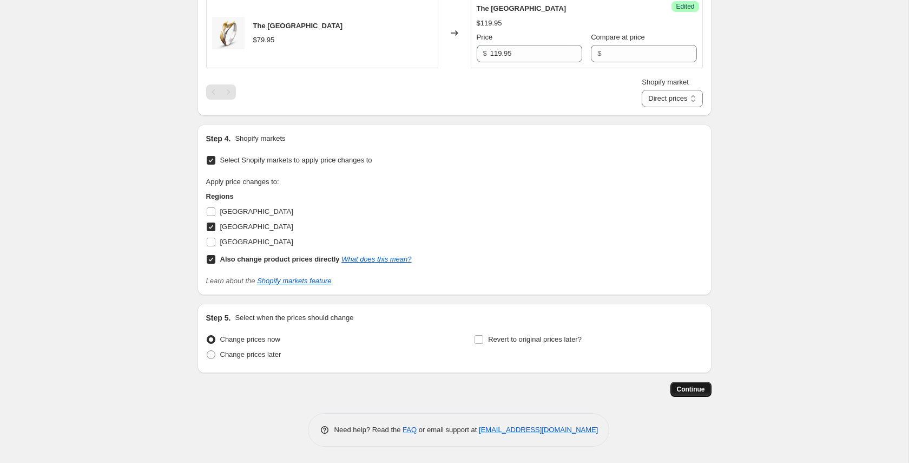
click at [699, 383] on button "Continue" at bounding box center [691, 389] width 41 height 15
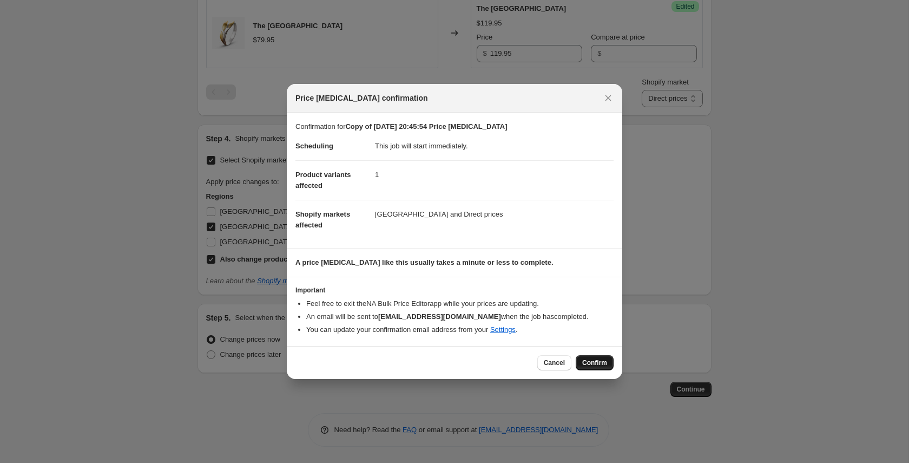
click at [586, 361] on span "Confirm" at bounding box center [594, 362] width 25 height 9
